Goal: Task Accomplishment & Management: Manage account settings

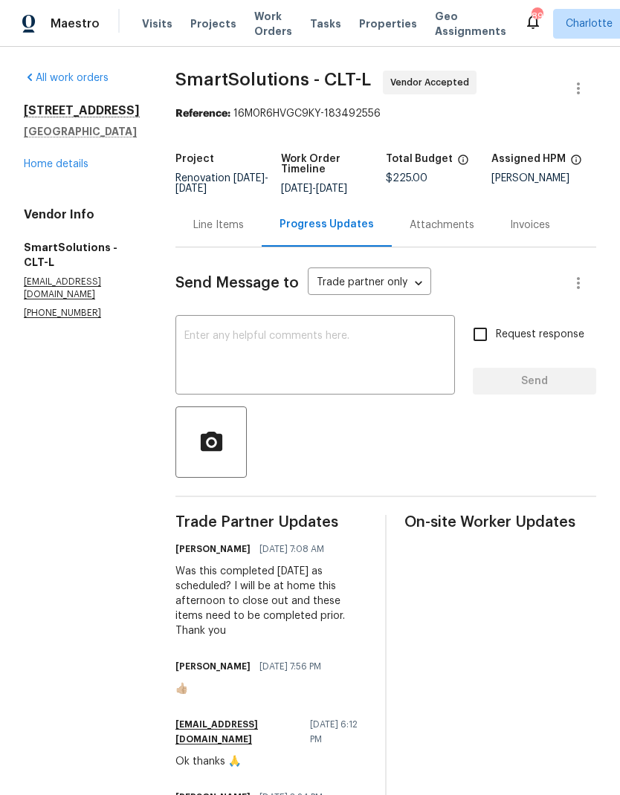
click at [41, 155] on div "7027 Woodsbay Ln Rock Hill, SC 29732 Home details" at bounding box center [82, 137] width 116 height 68
click at [39, 166] on link "Home details" at bounding box center [56, 164] width 65 height 10
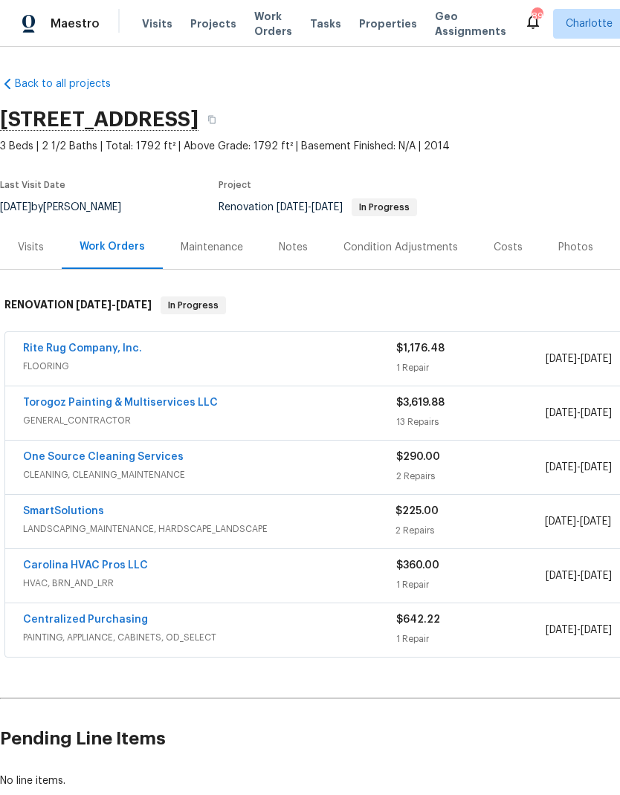
click at [510, 249] on div "Costs" at bounding box center [507, 247] width 29 height 15
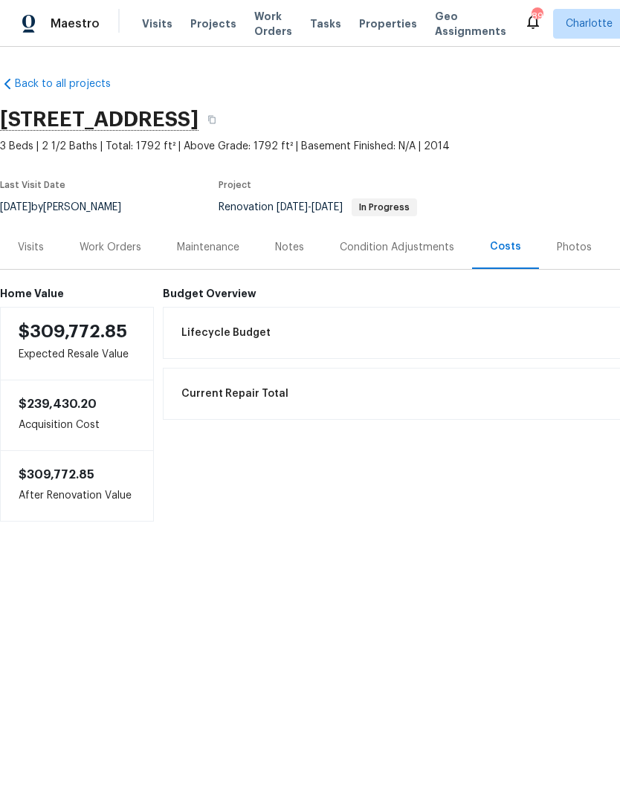
click at [124, 247] on div "Work Orders" at bounding box center [110, 247] width 62 height 15
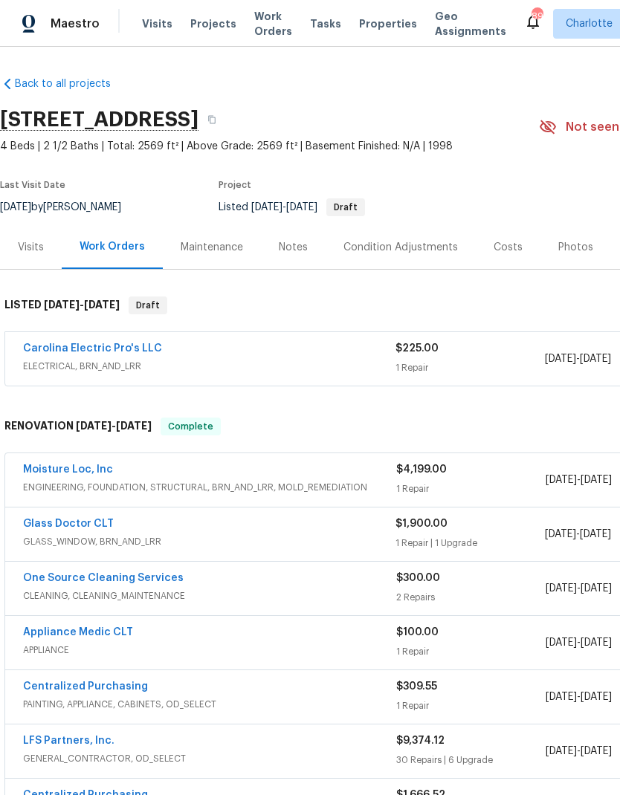
click at [49, 349] on link "Carolina Electric Pro's LLC" at bounding box center [92, 348] width 139 height 10
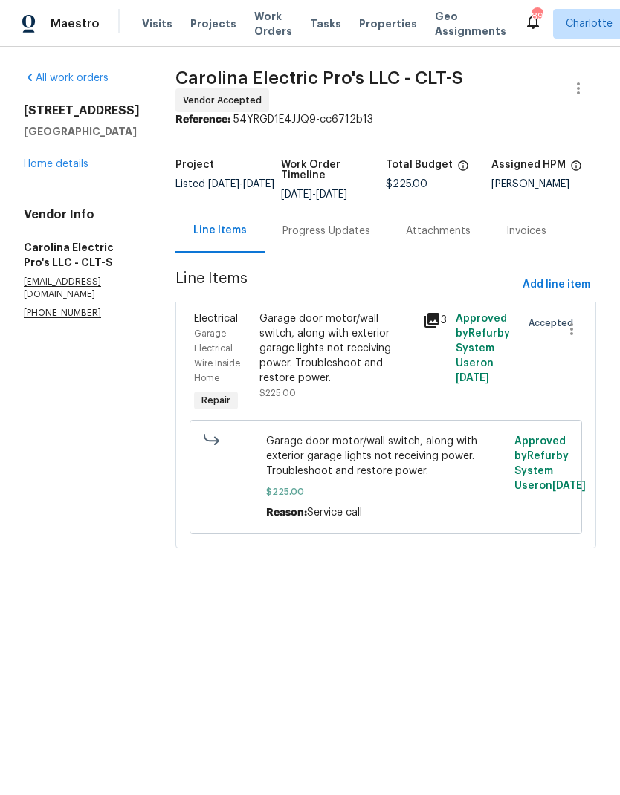
click at [365, 250] on div "Progress Updates" at bounding box center [325, 231] width 123 height 44
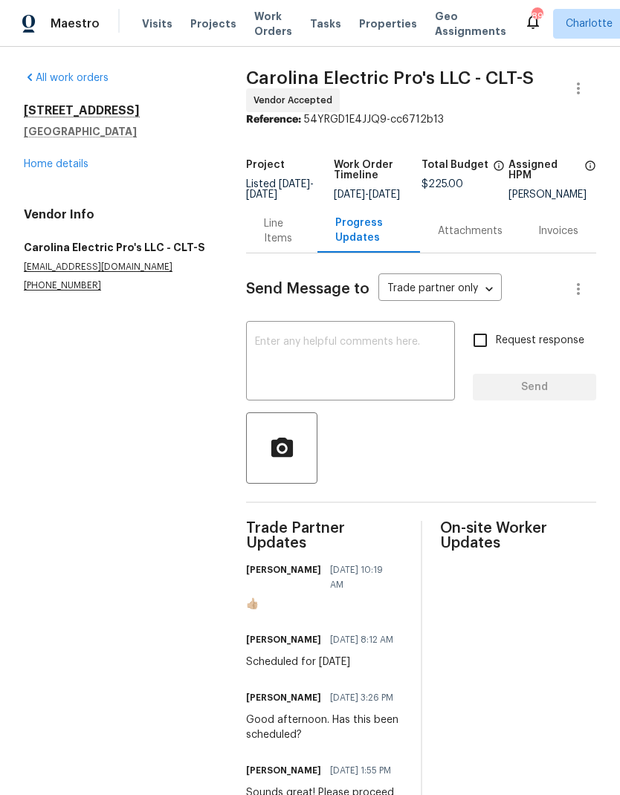
click at [86, 157] on div "2405 Falling Leaf Ct Rock Hill, SC 29732 Home details" at bounding box center [117, 137] width 186 height 68
click at [77, 161] on link "Home details" at bounding box center [56, 164] width 65 height 10
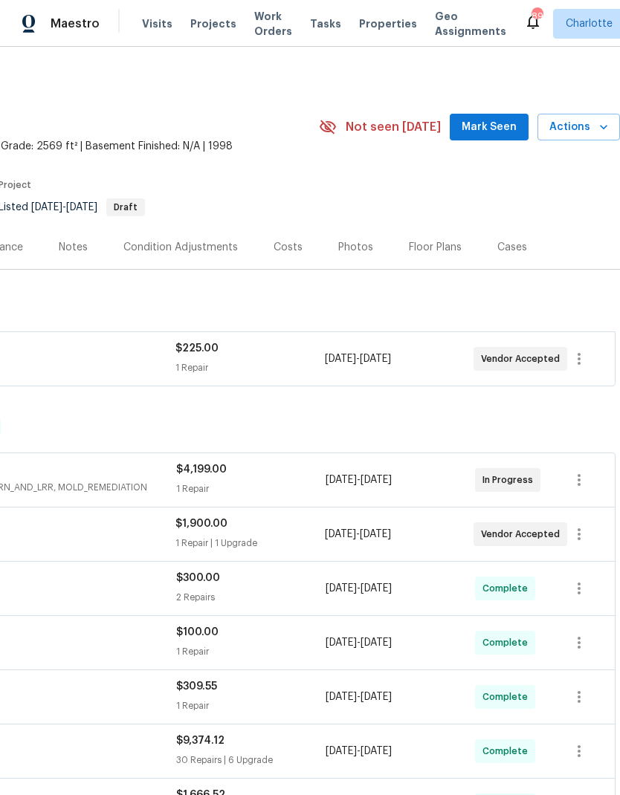
scroll to position [0, 220]
click at [498, 136] on button "Mark Seen" at bounding box center [488, 127] width 79 height 27
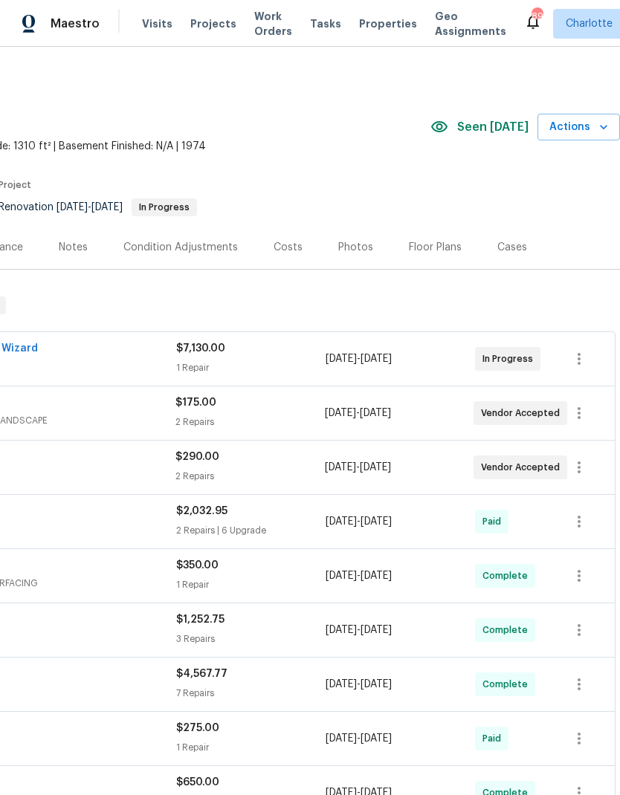
scroll to position [0, 220]
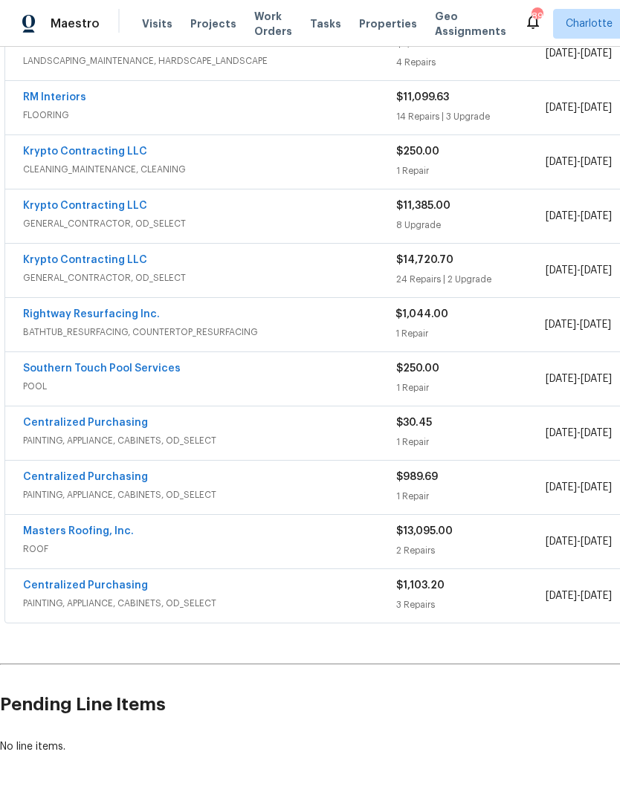
scroll to position [305, 0]
click at [354, 286] on div "Krypto Contracting LLC GENERAL_CONTRACTOR, OD_SELECT" at bounding box center [209, 271] width 373 height 36
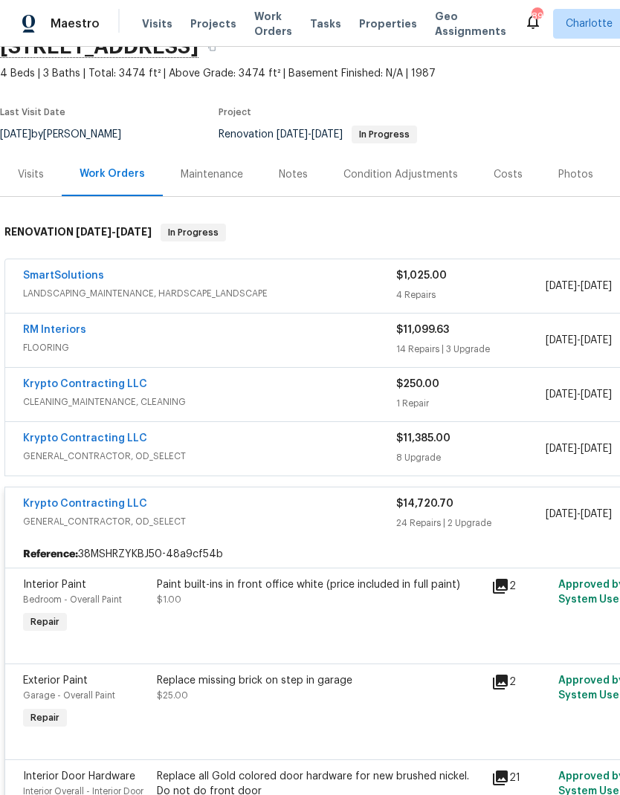
scroll to position [73, 0]
click at [265, 527] on span "GENERAL_CONTRACTOR, OD_SELECT" at bounding box center [209, 521] width 373 height 15
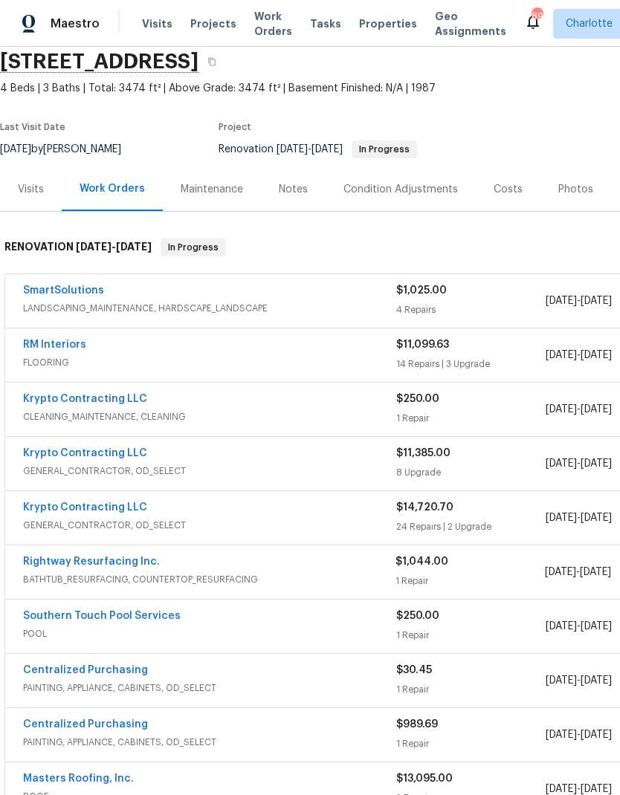
scroll to position [58, 0]
click at [280, 462] on div "Krypto Contracting LLC" at bounding box center [209, 455] width 373 height 18
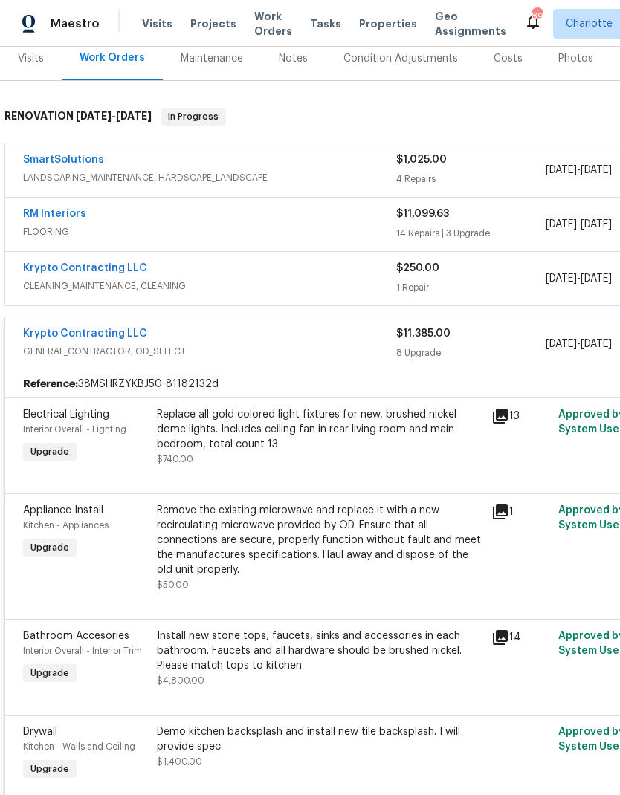
scroll to position [193, 0]
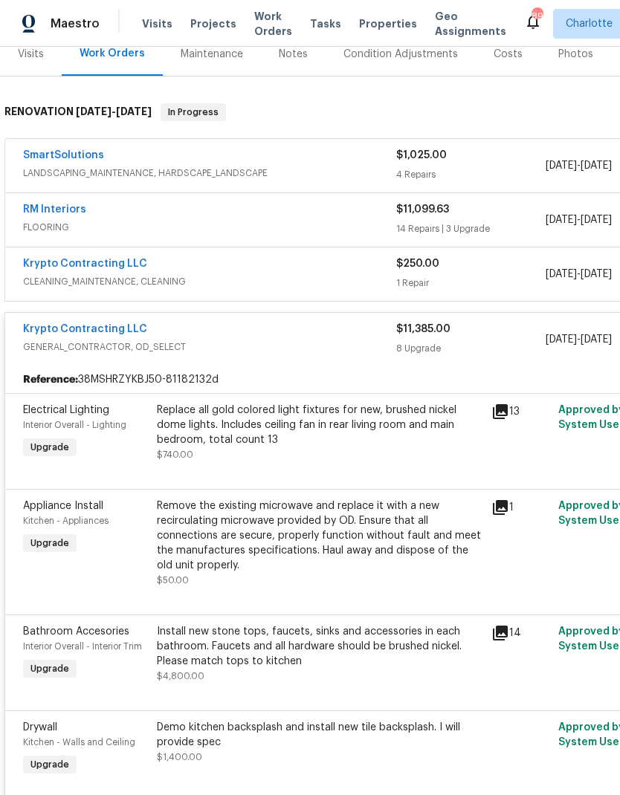
click at [304, 344] on span "GENERAL_CONTRACTOR, OD_SELECT" at bounding box center [209, 347] width 373 height 15
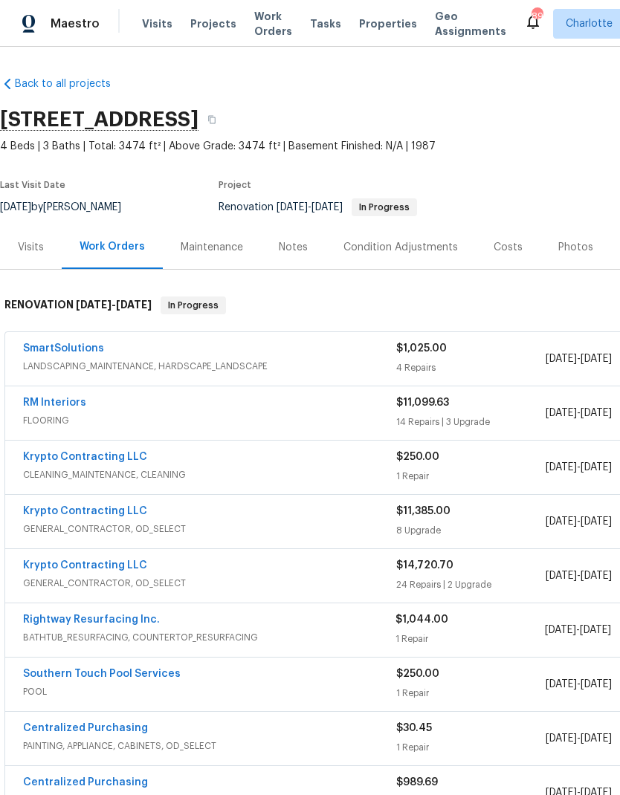
scroll to position [0, 0]
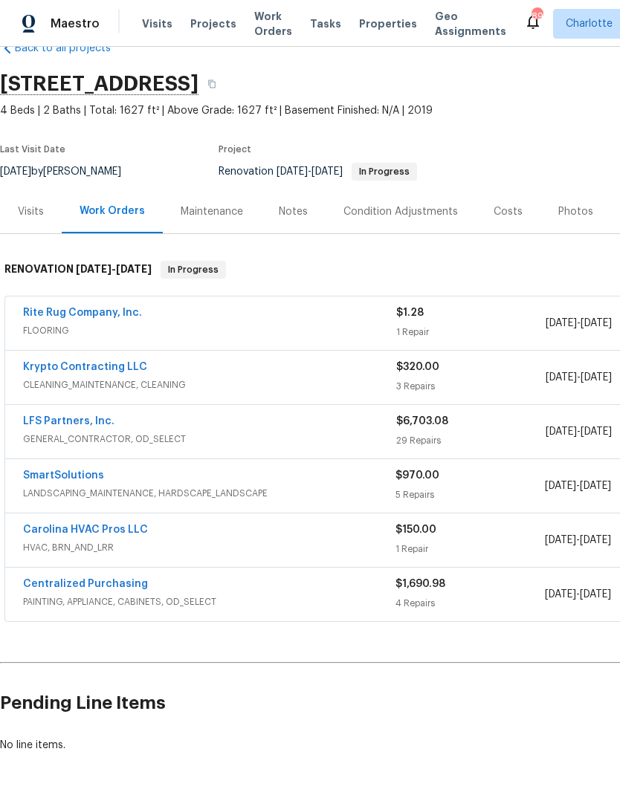
scroll to position [34, 0]
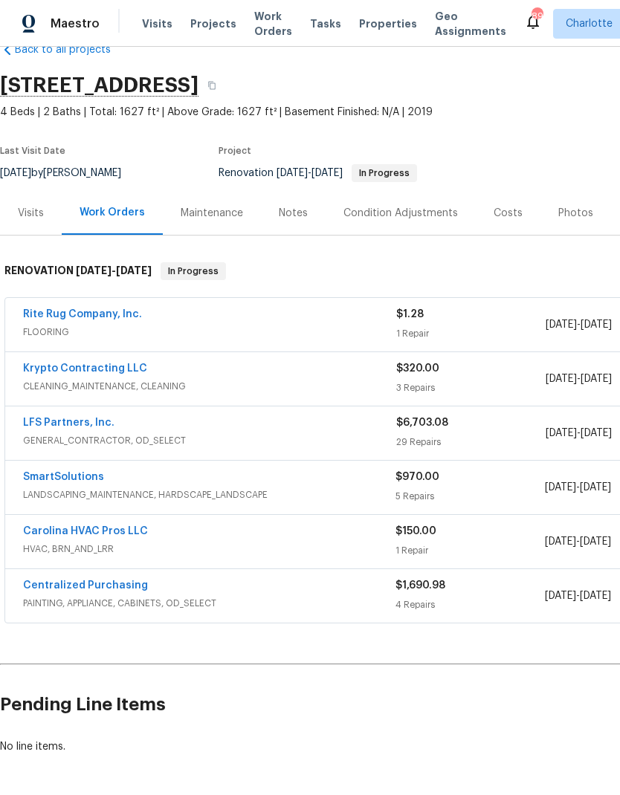
click at [88, 479] on link "SmartSolutions" at bounding box center [63, 477] width 81 height 10
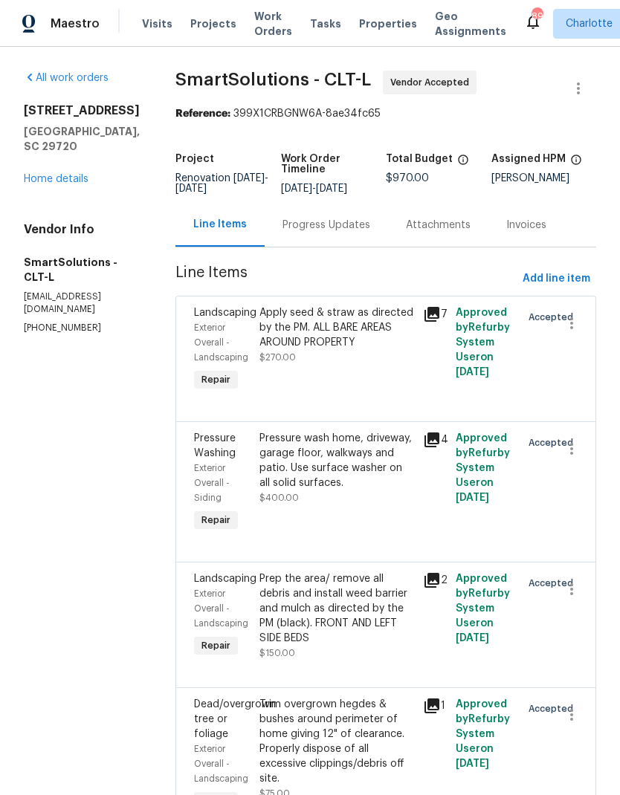
click at [357, 223] on div "Progress Updates" at bounding box center [325, 225] width 123 height 44
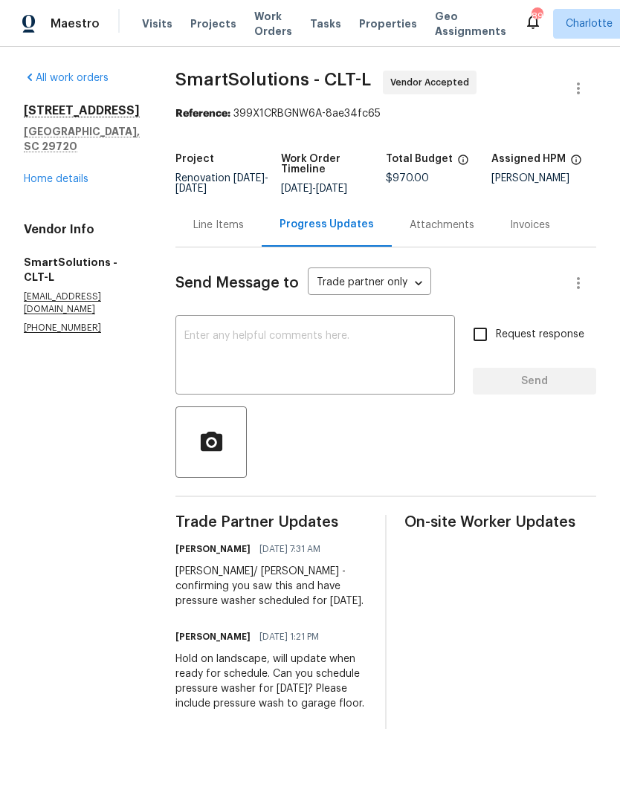
click at [26, 174] on link "Home details" at bounding box center [56, 179] width 65 height 10
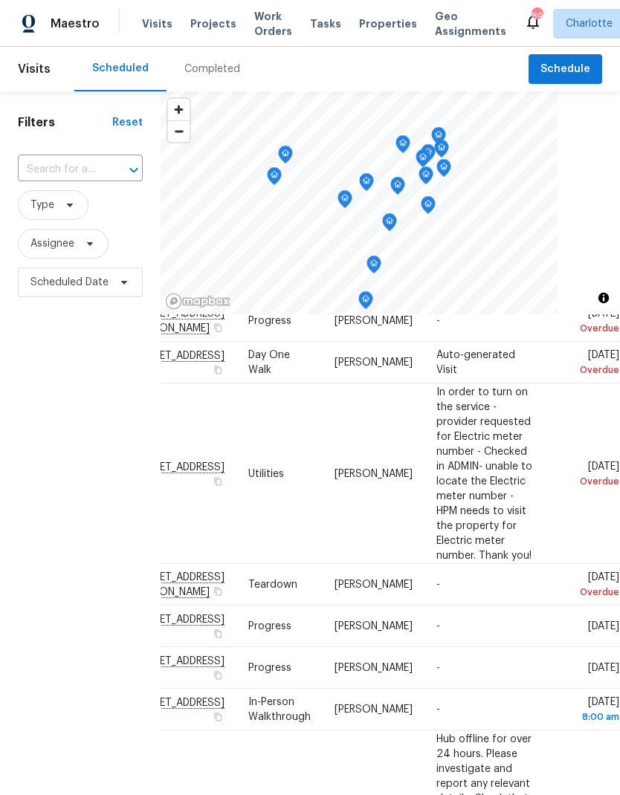
scroll to position [66, 133]
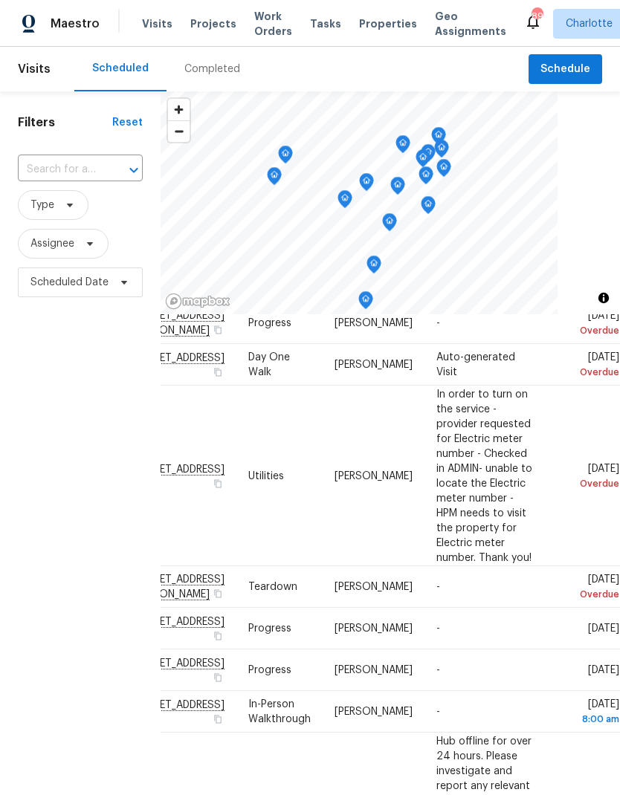
click at [0, 0] on span at bounding box center [0, 0] width 0 height 0
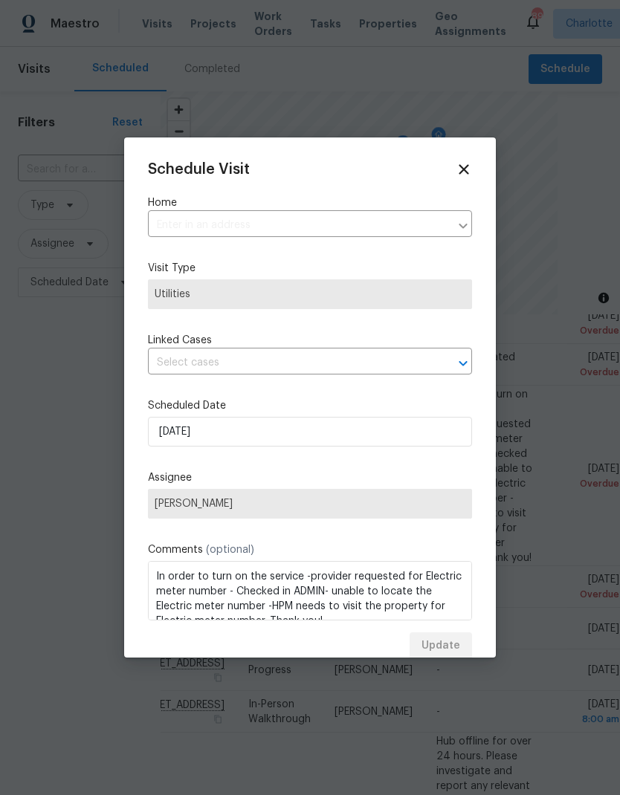
type input "[STREET_ADDRESS]"
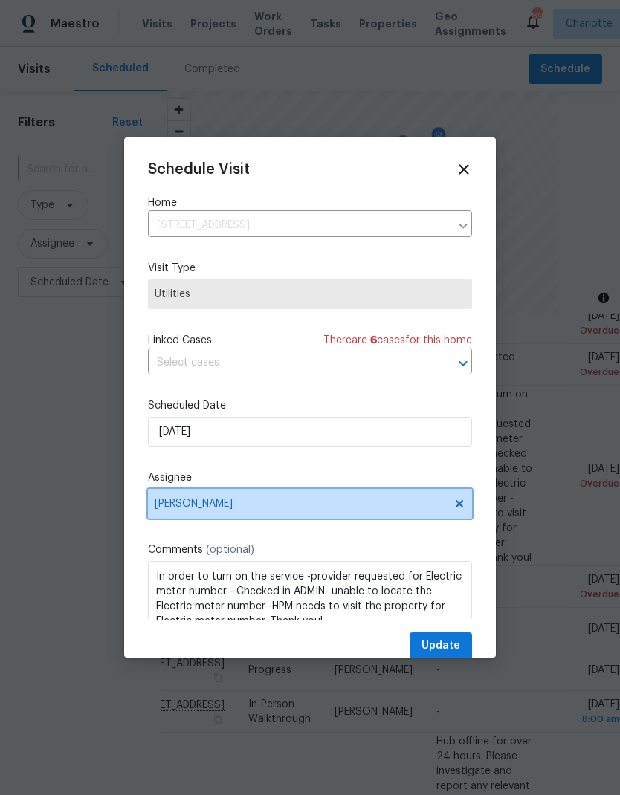
click at [180, 504] on span "[PERSON_NAME]" at bounding box center [300, 504] width 291 height 12
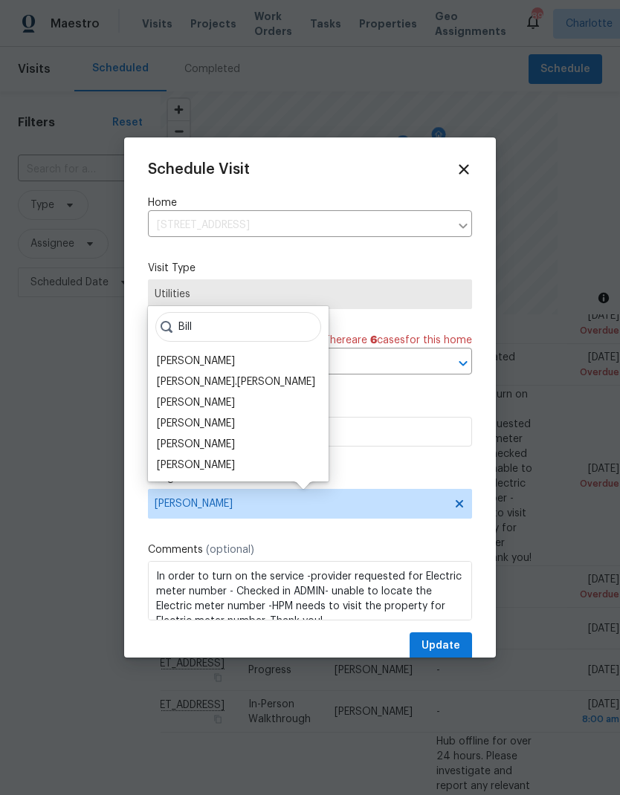
type input "Bill"
click at [176, 406] on div "[PERSON_NAME]" at bounding box center [196, 402] width 78 height 15
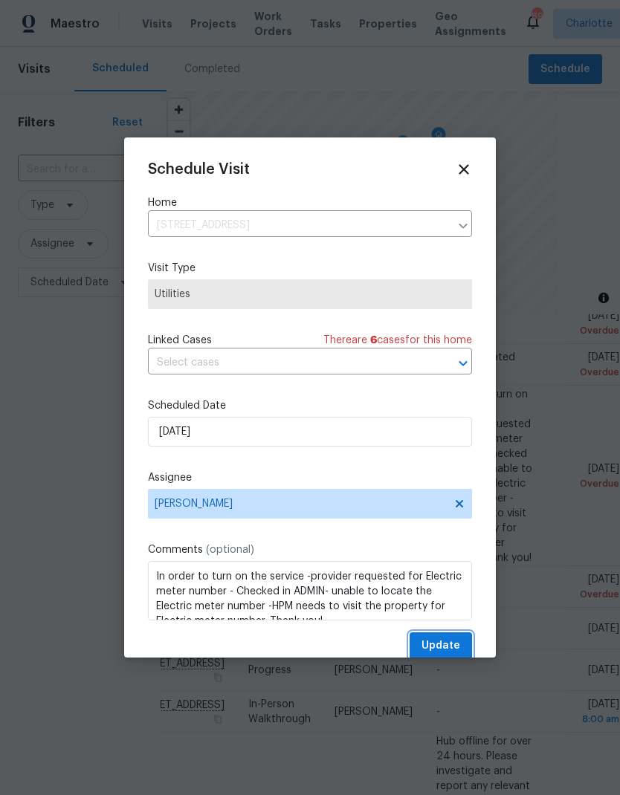
click at [444, 649] on span "Update" at bounding box center [440, 646] width 39 height 19
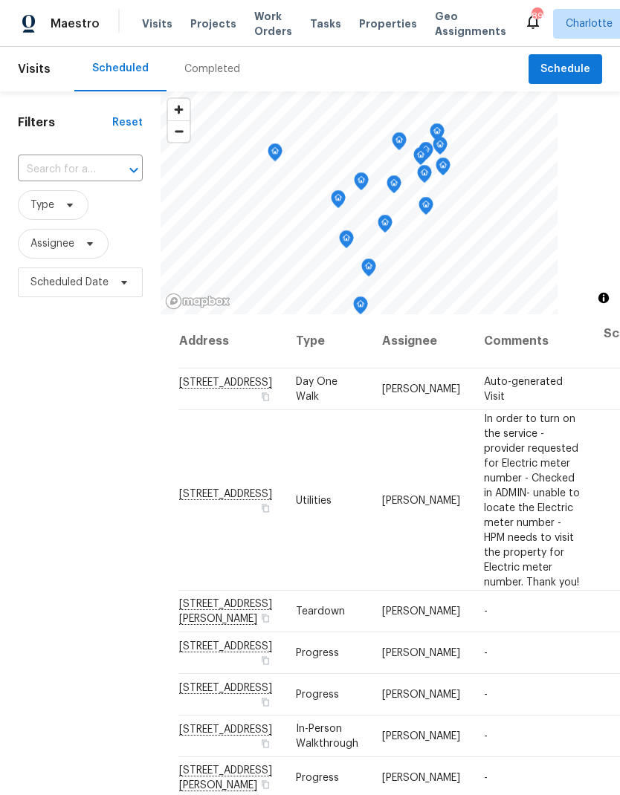
scroll to position [0, 0]
